Goal: Task Accomplishment & Management: Use online tool/utility

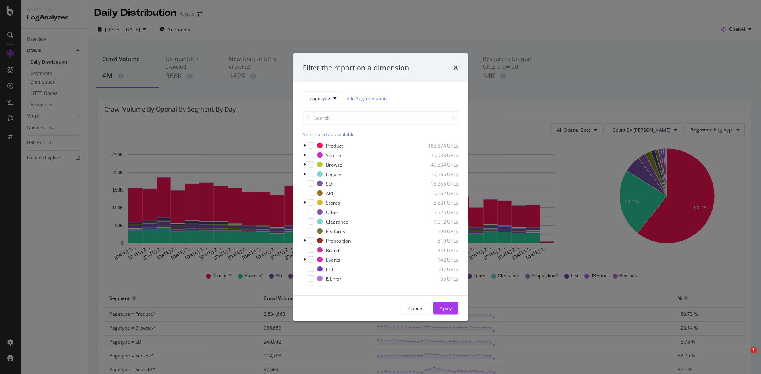
click at [457, 66] on icon "times" at bounding box center [455, 68] width 5 height 6
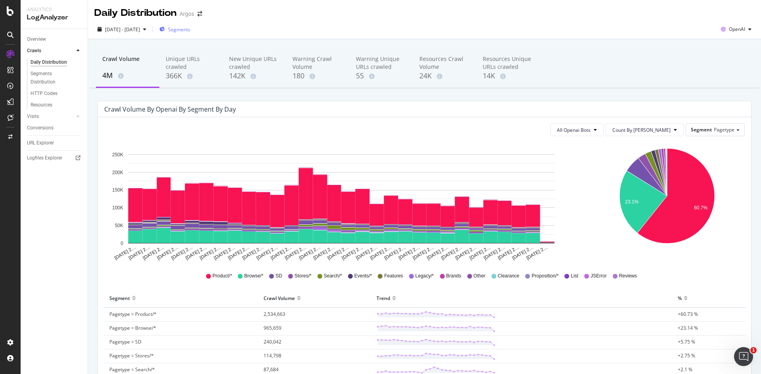
click at [190, 27] on span "Segments" at bounding box center [179, 29] width 22 height 7
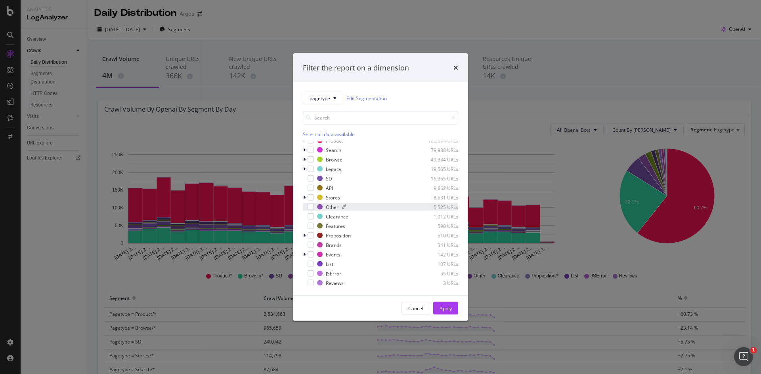
scroll to position [6, 0]
click at [420, 313] on div "Cancel" at bounding box center [415, 308] width 15 height 11
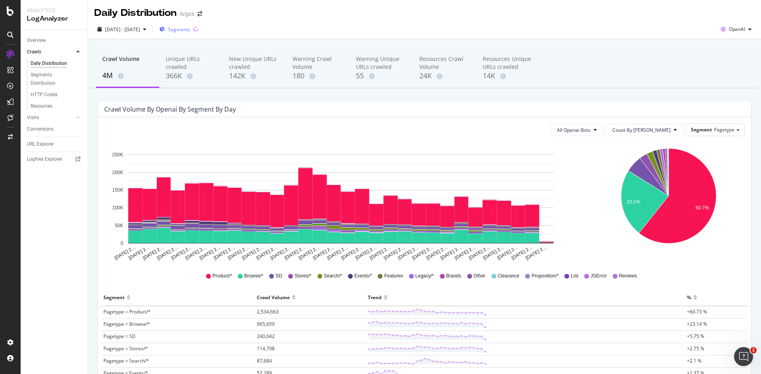
click at [190, 30] on span "Segments" at bounding box center [179, 29] width 22 height 7
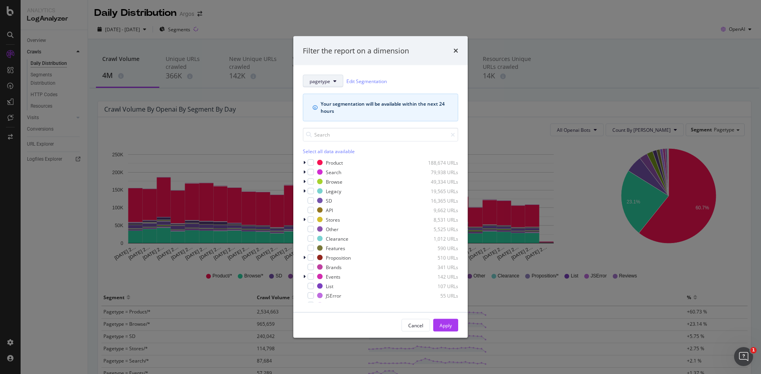
click at [323, 81] on span "pagetype" at bounding box center [319, 81] width 21 height 7
click at [322, 126] on span "parameters" at bounding box center [328, 124] width 38 height 7
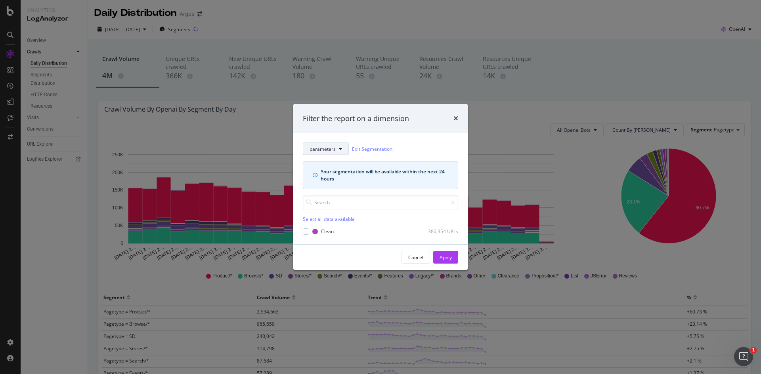
click at [334, 147] on span "parameters" at bounding box center [322, 149] width 26 height 7
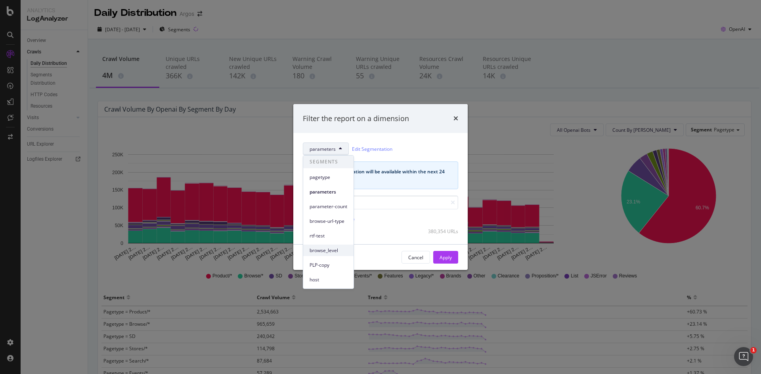
click at [330, 252] on span "browse_level" at bounding box center [328, 250] width 38 height 7
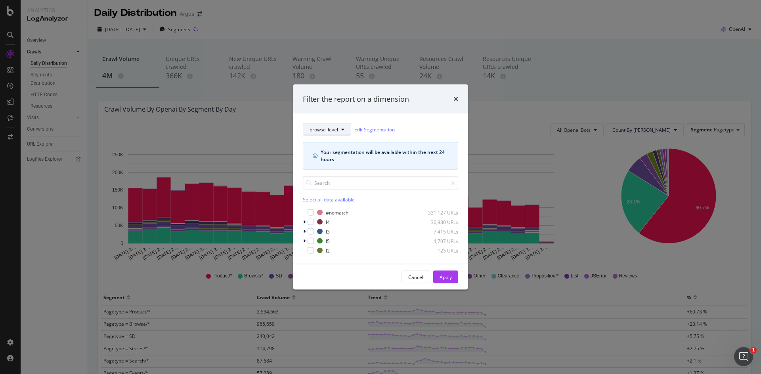
click at [331, 128] on span "browse_level" at bounding box center [323, 129] width 29 height 7
click at [324, 161] on span "pagetype" at bounding box center [328, 157] width 38 height 7
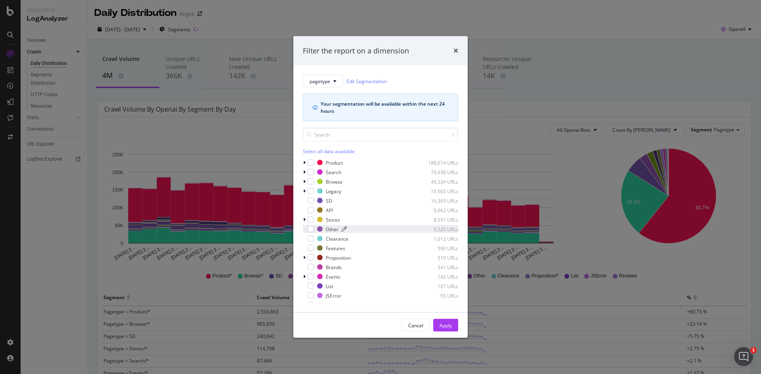
scroll to position [6, 0]
click at [305, 271] on icon "modal" at bounding box center [304, 270] width 2 height 5
click at [304, 231] on icon "modal" at bounding box center [304, 232] width 2 height 5
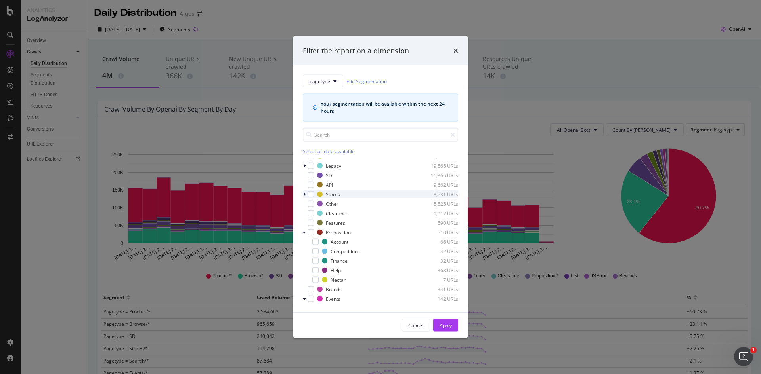
click at [305, 195] on icon "modal" at bounding box center [304, 194] width 2 height 5
click at [304, 166] on icon "modal" at bounding box center [304, 166] width 2 height 5
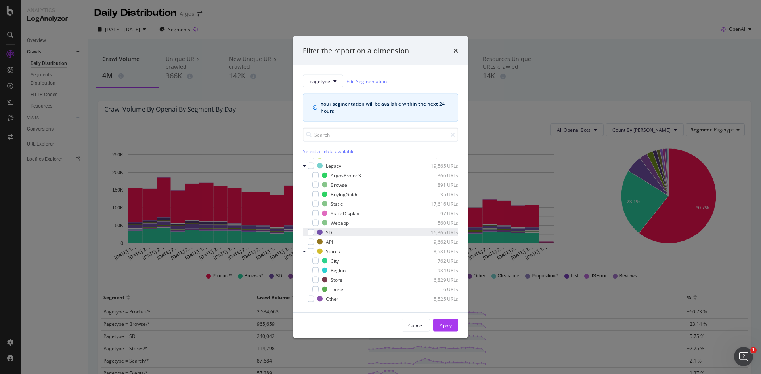
scroll to position [0, 0]
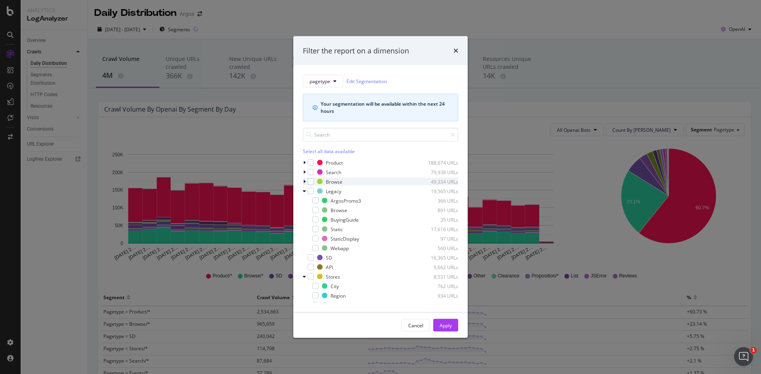
click at [305, 181] on icon "modal" at bounding box center [304, 181] width 2 height 5
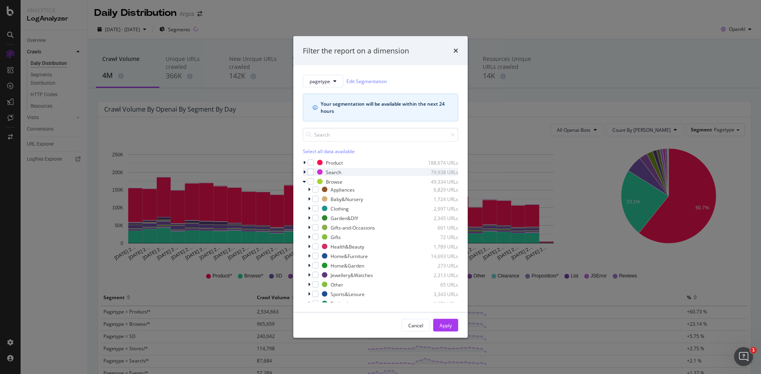
click at [305, 171] on icon "modal" at bounding box center [304, 172] width 2 height 5
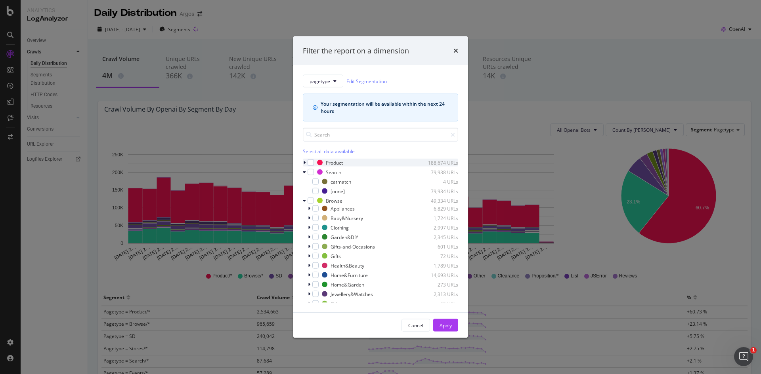
click at [305, 162] on icon "modal" at bounding box center [304, 162] width 2 height 5
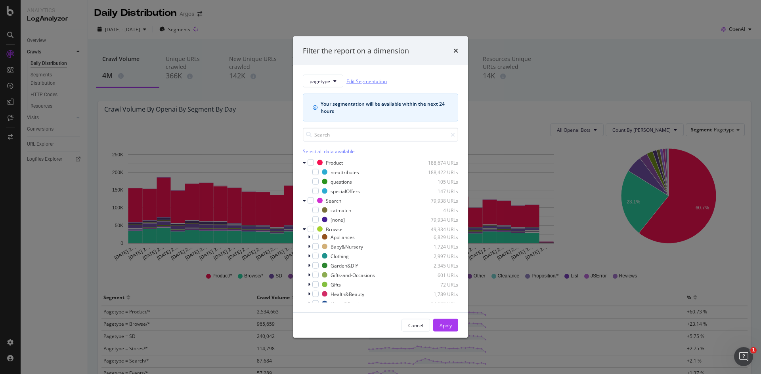
click at [372, 80] on link "Edit Segmentation" at bounding box center [366, 81] width 40 height 8
click at [303, 162] on icon "modal" at bounding box center [304, 162] width 3 height 5
click at [303, 173] on icon "modal" at bounding box center [304, 172] width 3 height 5
click at [303, 180] on icon "modal" at bounding box center [304, 181] width 3 height 5
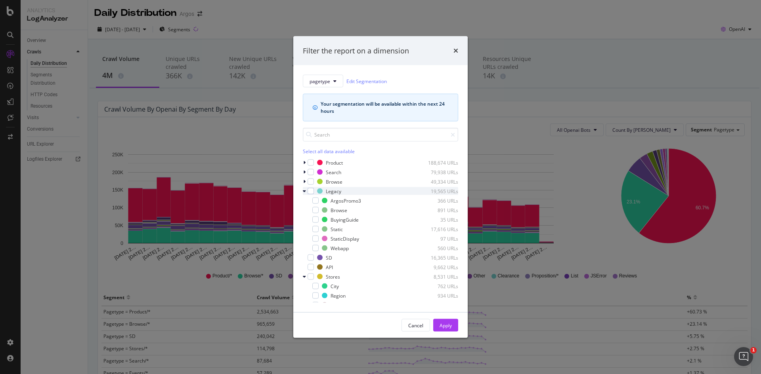
click at [303, 193] on icon "modal" at bounding box center [304, 191] width 3 height 5
click at [303, 179] on div "modal" at bounding box center [305, 182] width 5 height 8
click at [303, 179] on icon "modal" at bounding box center [304, 181] width 3 height 5
click at [330, 133] on input "modal" at bounding box center [380, 135] width 155 height 14
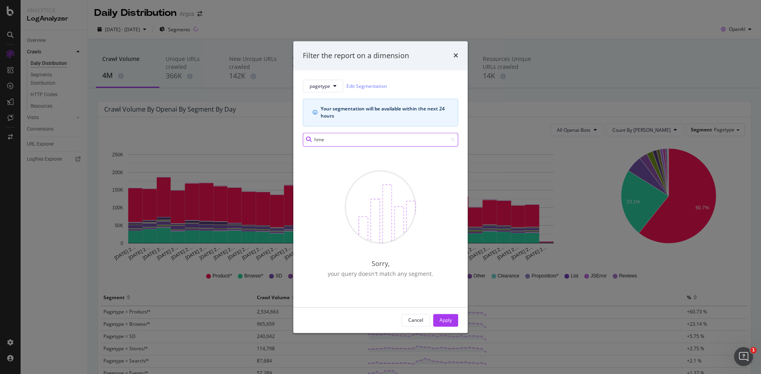
click at [317, 141] on input "hme" at bounding box center [380, 140] width 155 height 14
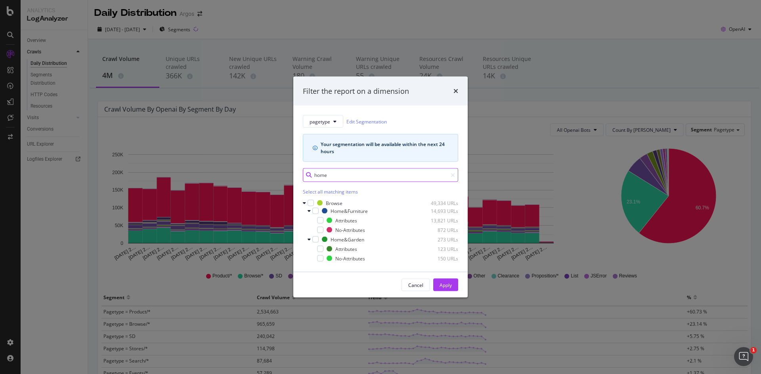
type input "home"
click at [318, 177] on input "home" at bounding box center [380, 175] width 155 height 14
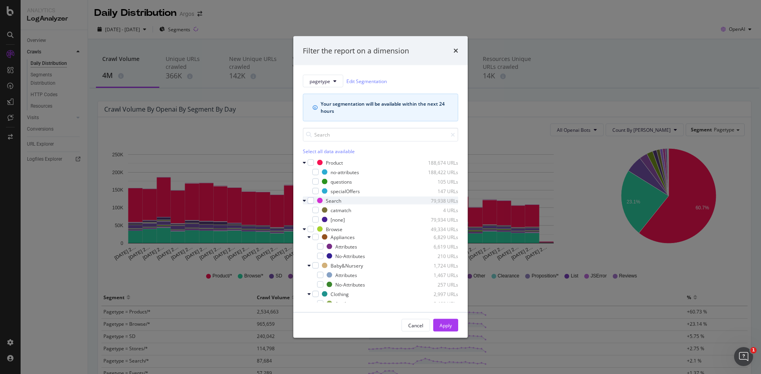
click at [304, 201] on icon "modal" at bounding box center [304, 200] width 3 height 5
click at [304, 211] on icon "modal" at bounding box center [304, 210] width 3 height 5
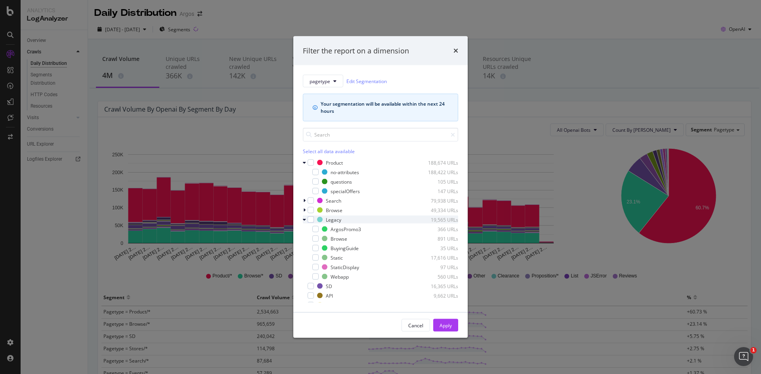
click at [304, 218] on icon "modal" at bounding box center [304, 219] width 3 height 5
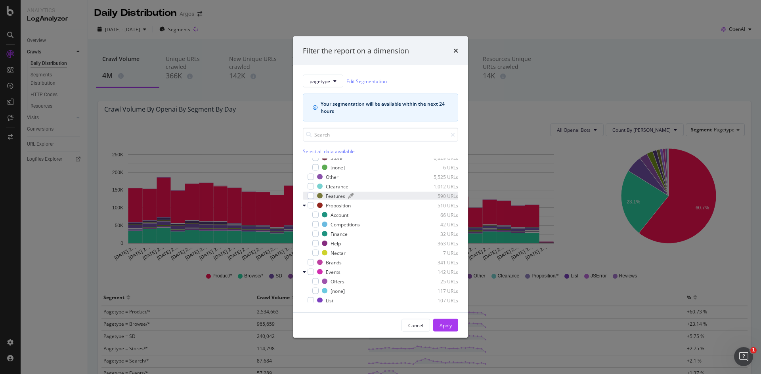
scroll to position [139, 0]
click at [419, 329] on div "Cancel" at bounding box center [415, 325] width 15 height 7
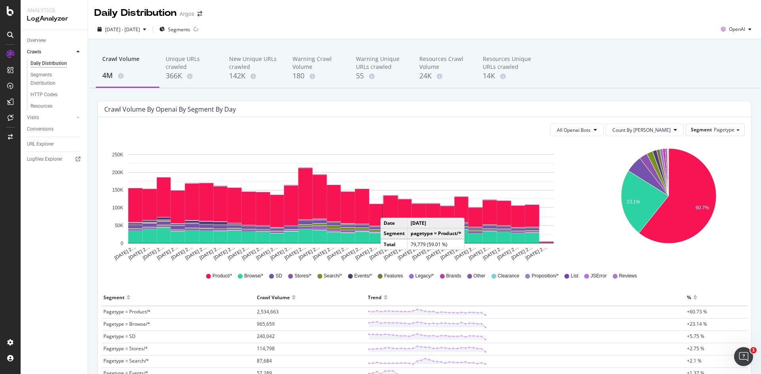
click at [93, 306] on div "Crawl Volume by openai by Segment by Day All Openai Bots Count By Day Segment P…" at bounding box center [424, 313] width 665 height 425
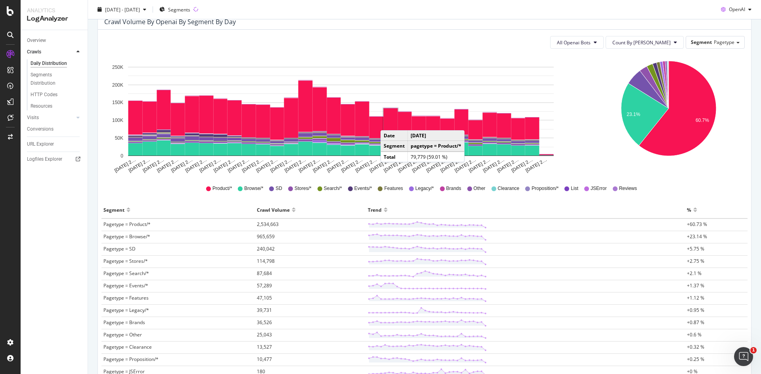
scroll to position [0, 0]
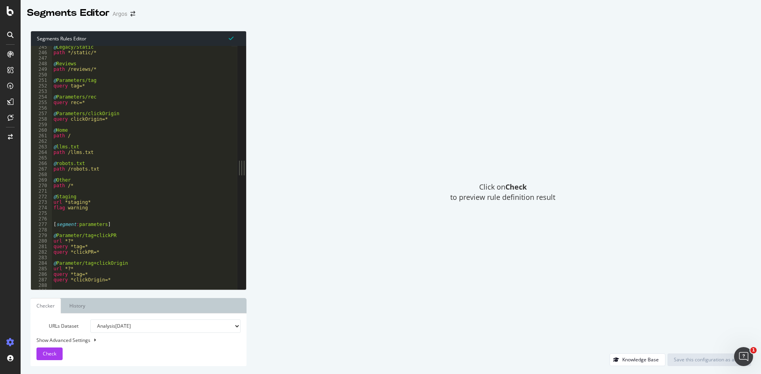
scroll to position [1355, 0]
